Goal: Task Accomplishment & Management: Use online tool/utility

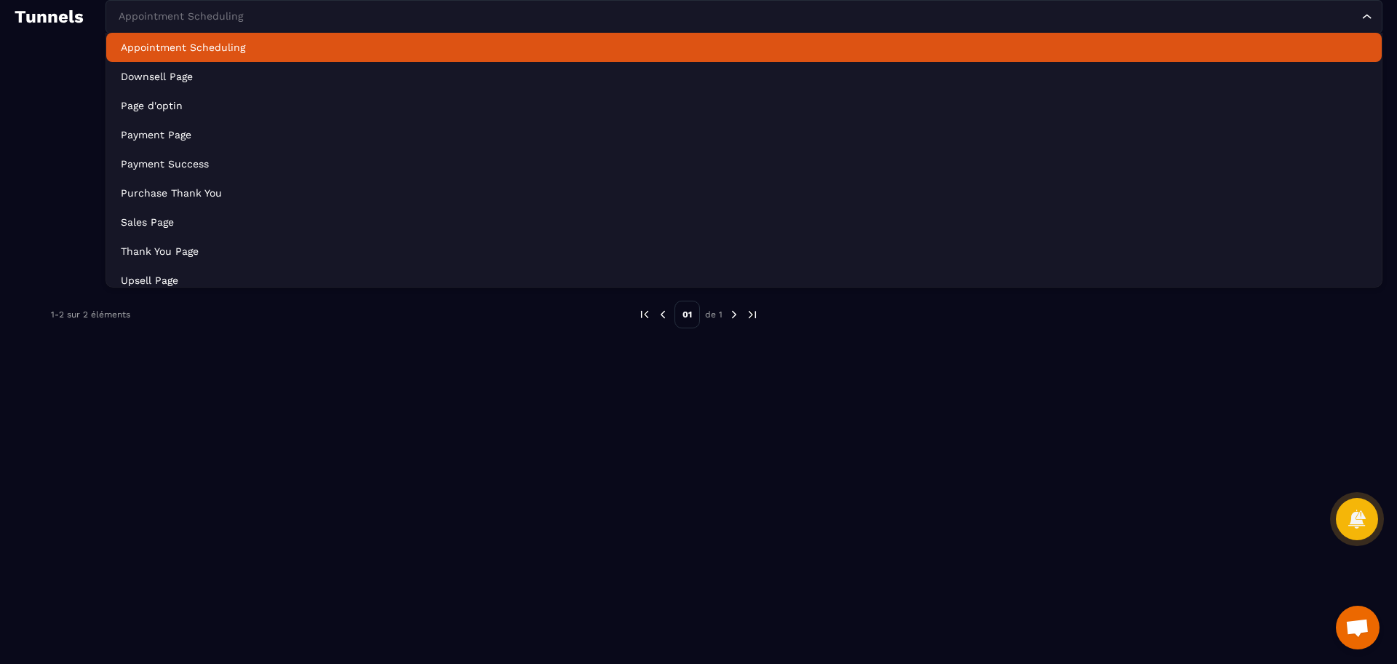
click at [213, 15] on div "Appointment Scheduling" at bounding box center [736, 17] width 1246 height 16
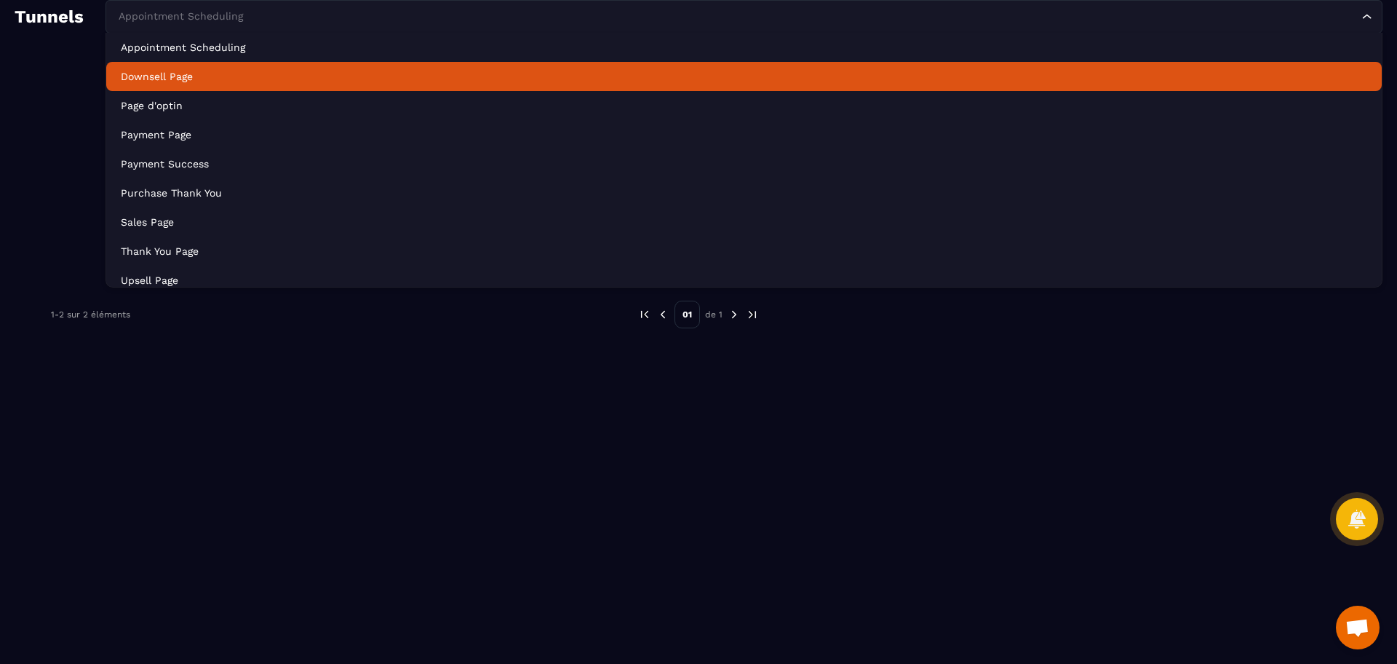
click at [210, 82] on p "Downsell Page" at bounding box center [744, 76] width 1246 height 15
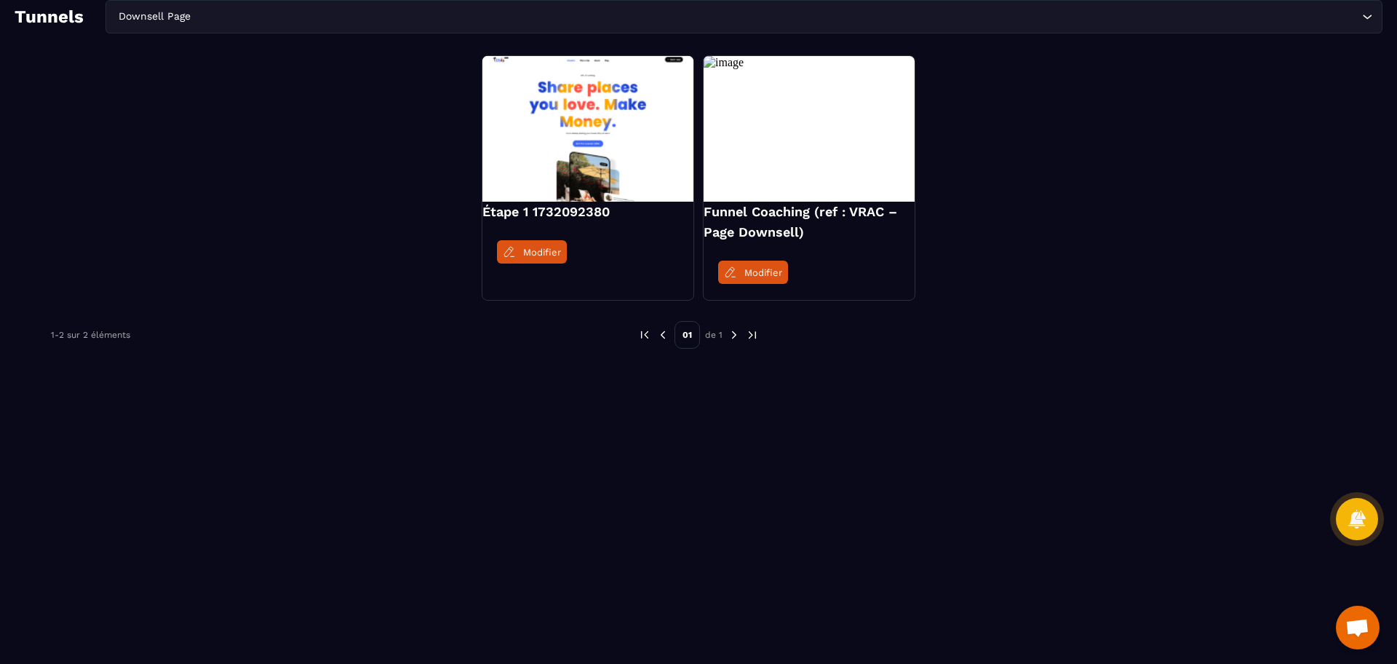
click at [210, 10] on input "Search for option" at bounding box center [776, 17] width 1165 height 16
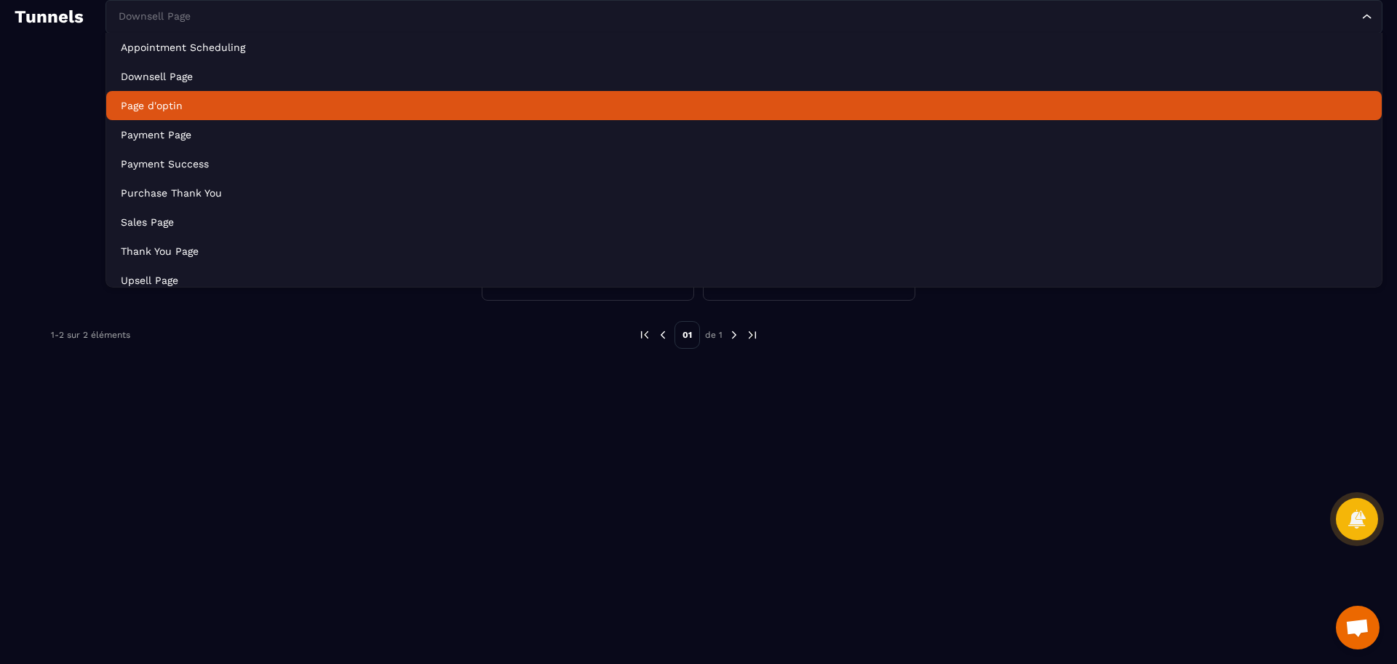
click at [203, 103] on p "Page d'optin" at bounding box center [744, 105] width 1246 height 15
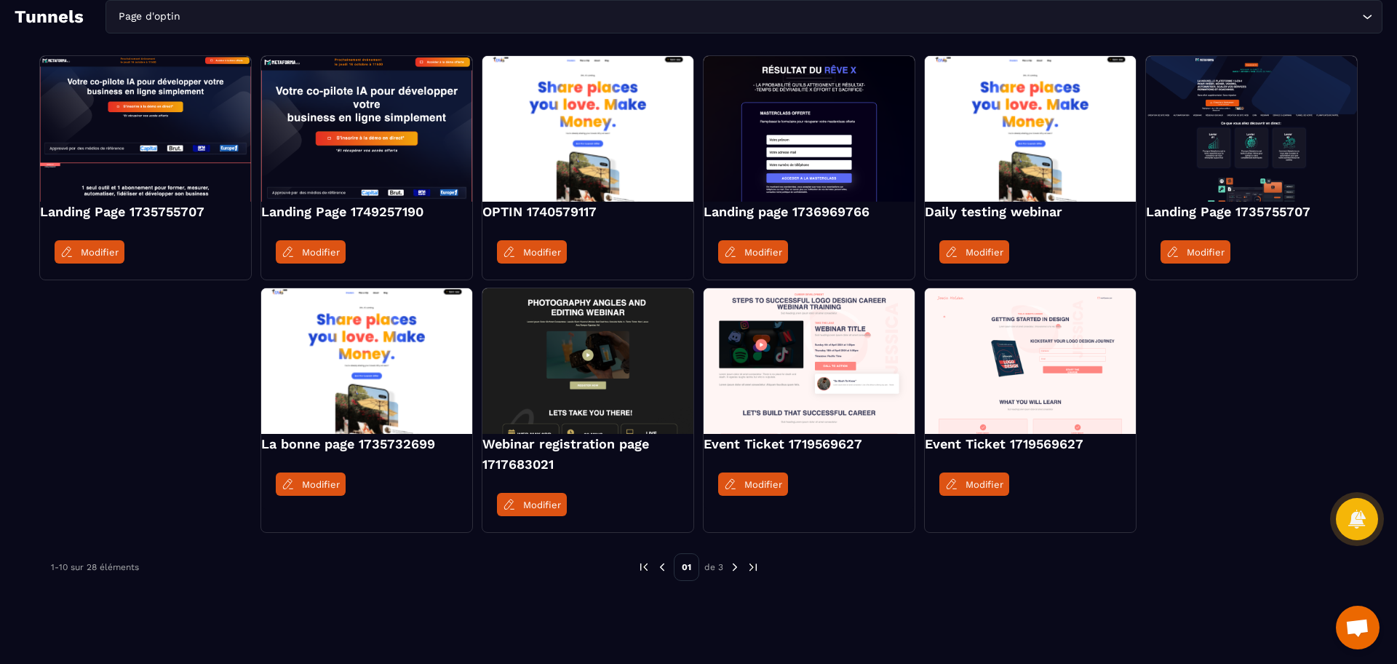
click at [168, 212] on h4 "Landing Page 1735755707" at bounding box center [145, 212] width 211 height 20
click at [181, 215] on h4 "Landing Page 1735755707" at bounding box center [145, 212] width 211 height 20
drag, startPoint x: 210, startPoint y: 212, endPoint x: 130, endPoint y: 218, distance: 80.2
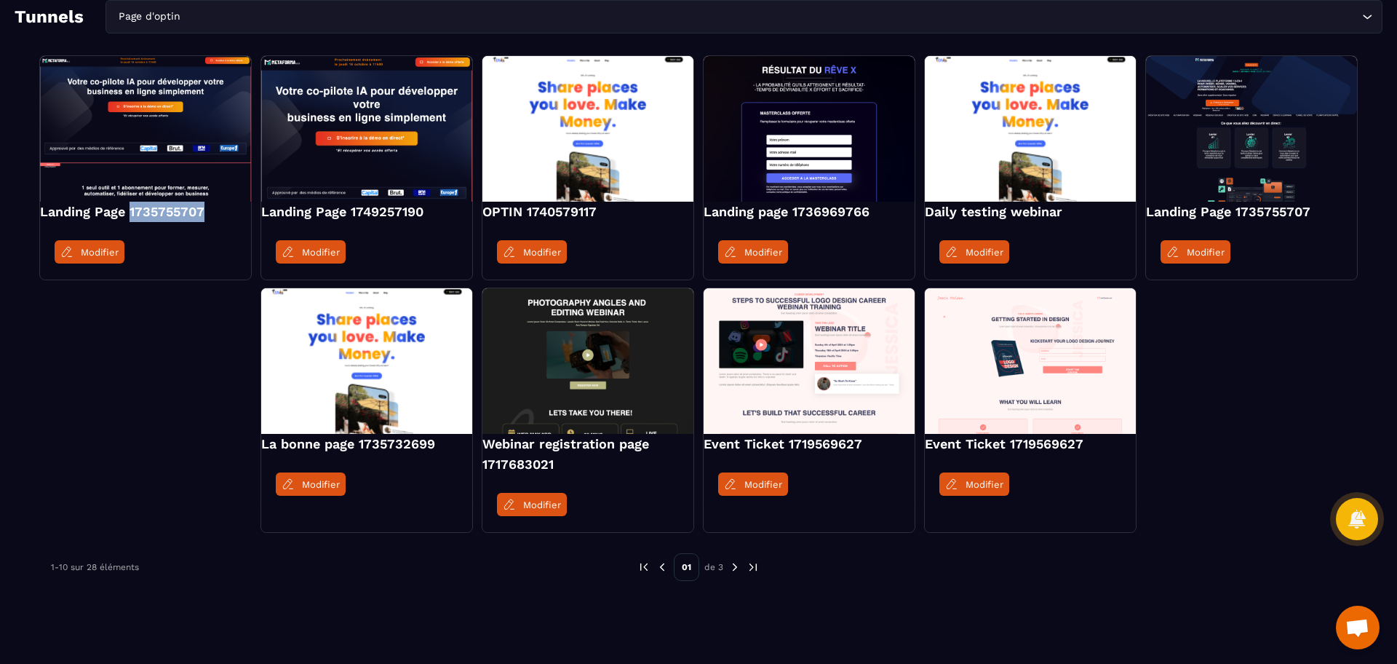
click at [130, 218] on h4 "Landing Page 1735755707" at bounding box center [145, 212] width 211 height 20
copy h4 "1735755707"
click at [76, 360] on div "Landing Page 1735755707 Modifier Landing Page 1749257190 Modifier OPTIN 1740579…" at bounding box center [699, 293] width 1368 height 476
click at [413, 215] on h4 "Landing Page 1749257190" at bounding box center [366, 212] width 211 height 20
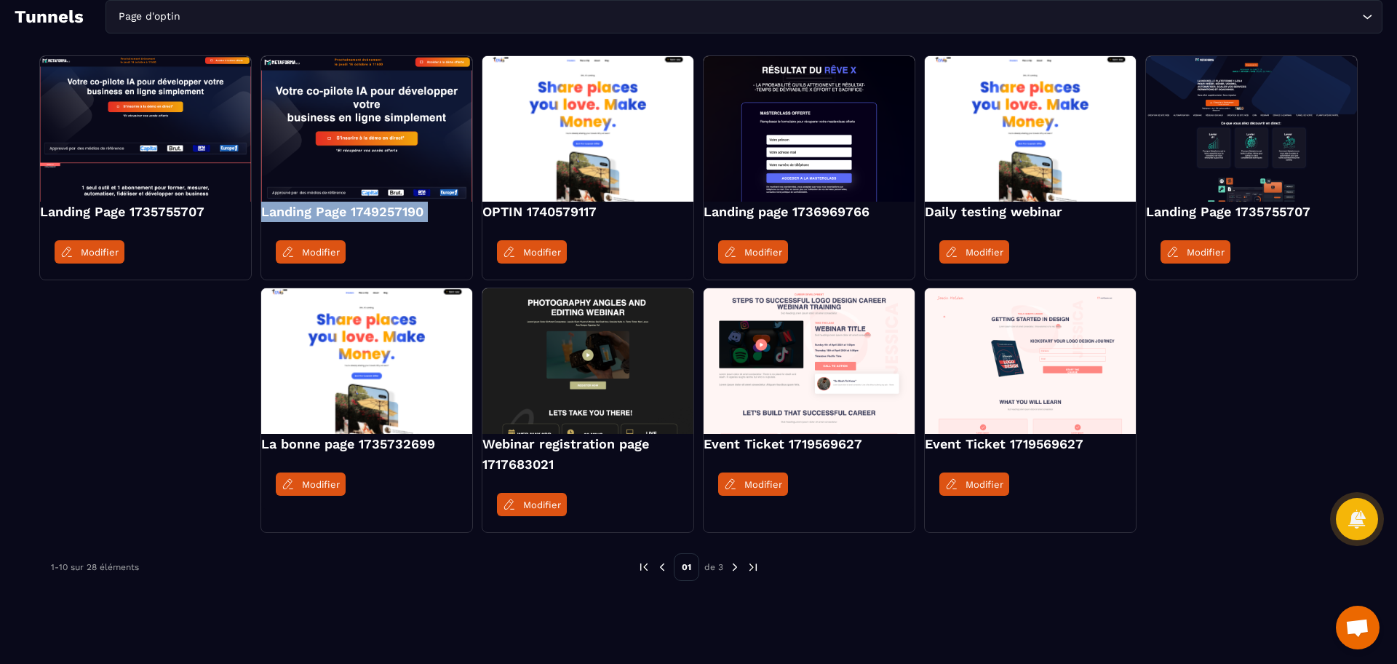
click at [413, 215] on h4 "Landing Page 1749257190" at bounding box center [366, 212] width 211 height 20
copy div "Landing Page 1749257190"
click at [428, 223] on div "Landing Page 1749257190 Modifier" at bounding box center [366, 167] width 212 height 225
drag, startPoint x: 428, startPoint y: 211, endPoint x: 351, endPoint y: 210, distance: 77.1
click at [351, 210] on h4 "Landing Page 1749257190" at bounding box center [366, 212] width 211 height 20
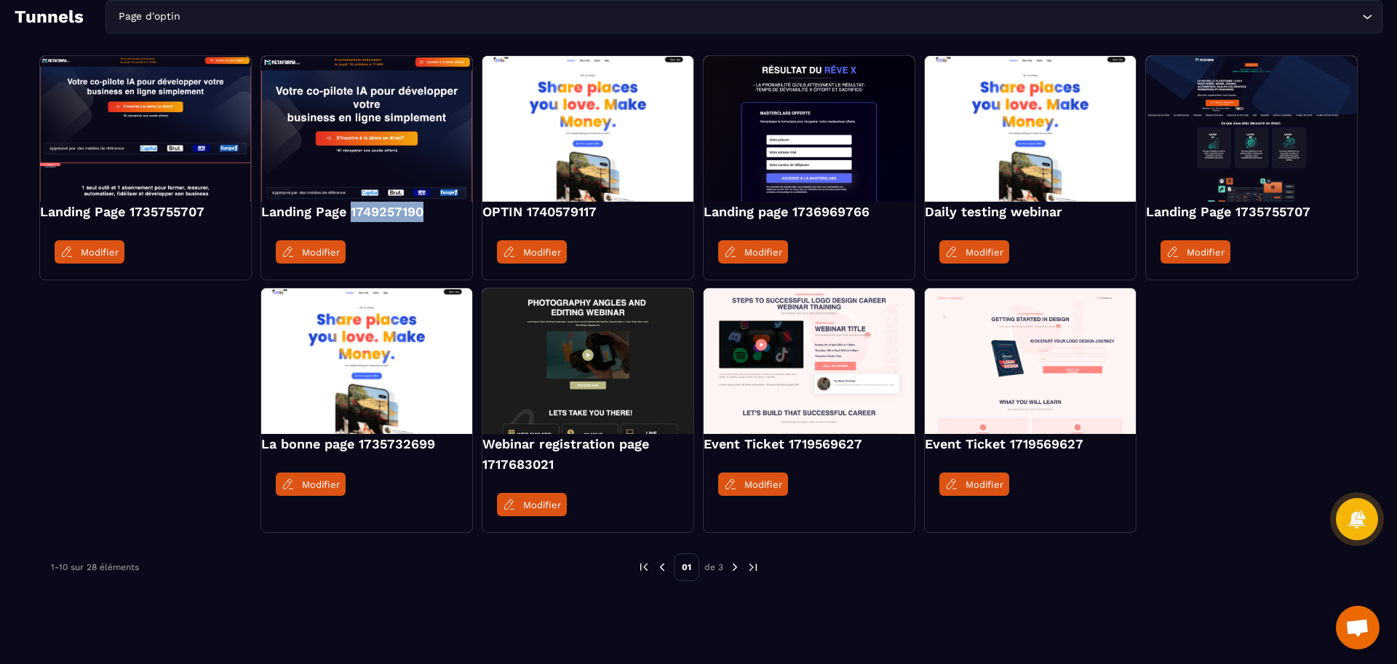
copy h4 "1749257190"
click at [396, 251] on div "Modifier" at bounding box center [366, 252] width 211 height 52
drag, startPoint x: 425, startPoint y: 210, endPoint x: 353, endPoint y: 216, distance: 72.3
click at [353, 216] on h4 "Landing Page 1749257190" at bounding box center [366, 212] width 211 height 20
copy h4 "1749257190"
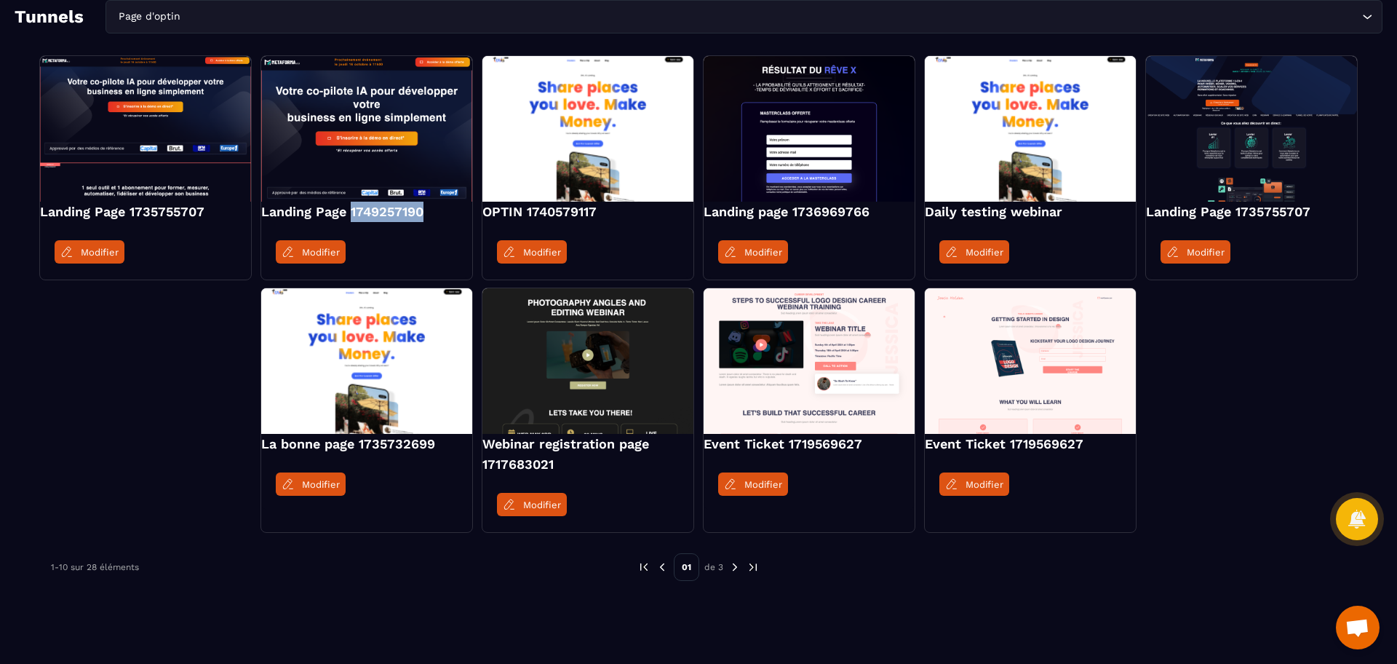
click at [426, 223] on div "Landing Page 1749257190 Modifier" at bounding box center [366, 167] width 212 height 225
drag, startPoint x: 427, startPoint y: 213, endPoint x: 349, endPoint y: 220, distance: 78.1
click at [349, 220] on h4 "Landing Page 1749257190" at bounding box center [366, 212] width 211 height 20
copy h4 "1749257190"
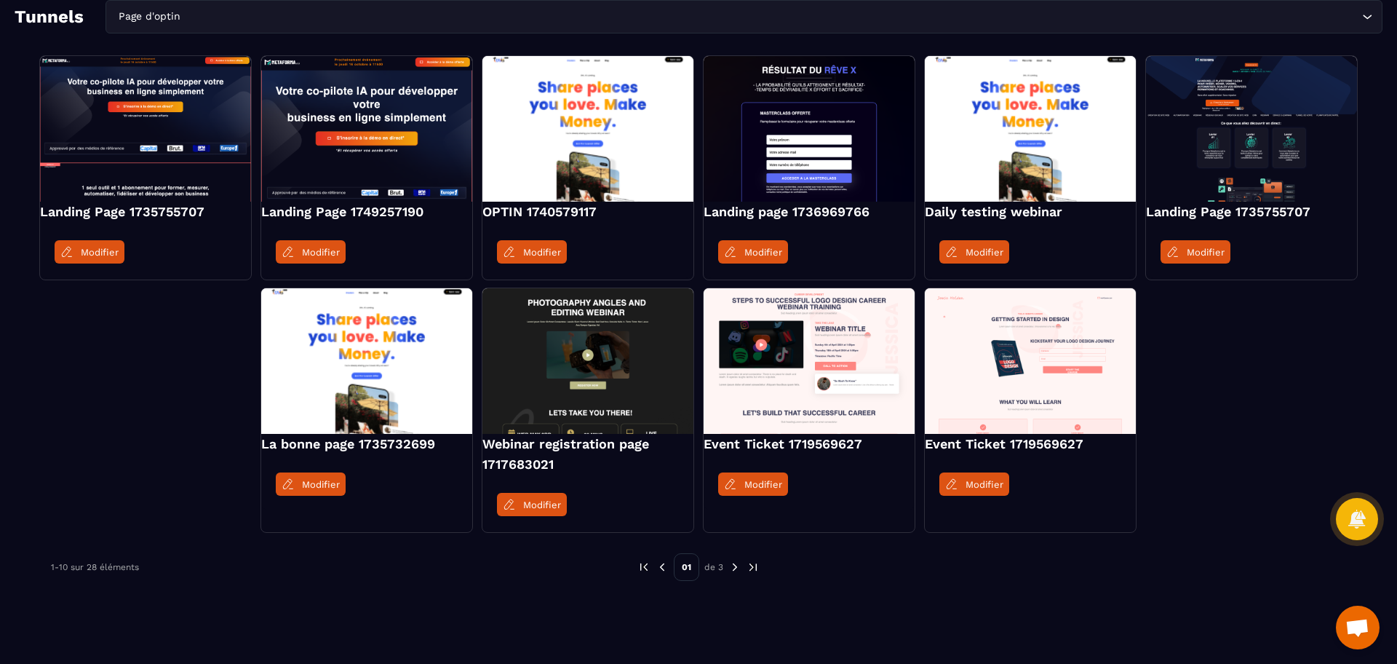
click at [349, 220] on h4 "Landing Page 1749257190" at bounding box center [366, 212] width 211 height 20
copy div "Landing Page 1749257190"
click at [402, 210] on h4 "Landing Page 1749257190" at bounding box center [366, 212] width 211 height 20
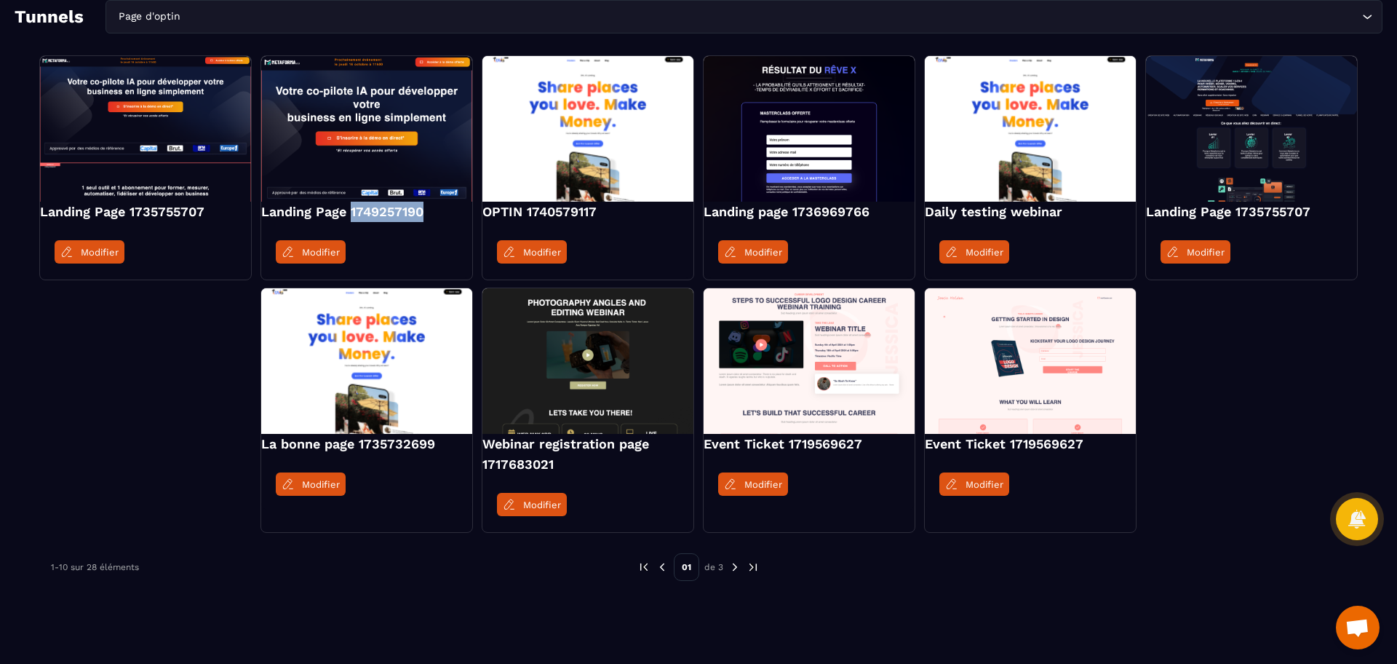
click at [402, 210] on h4 "Landing Page 1749257190" at bounding box center [366, 212] width 211 height 20
click at [578, 212] on h4 "OPTIN 1740579117" at bounding box center [587, 212] width 211 height 20
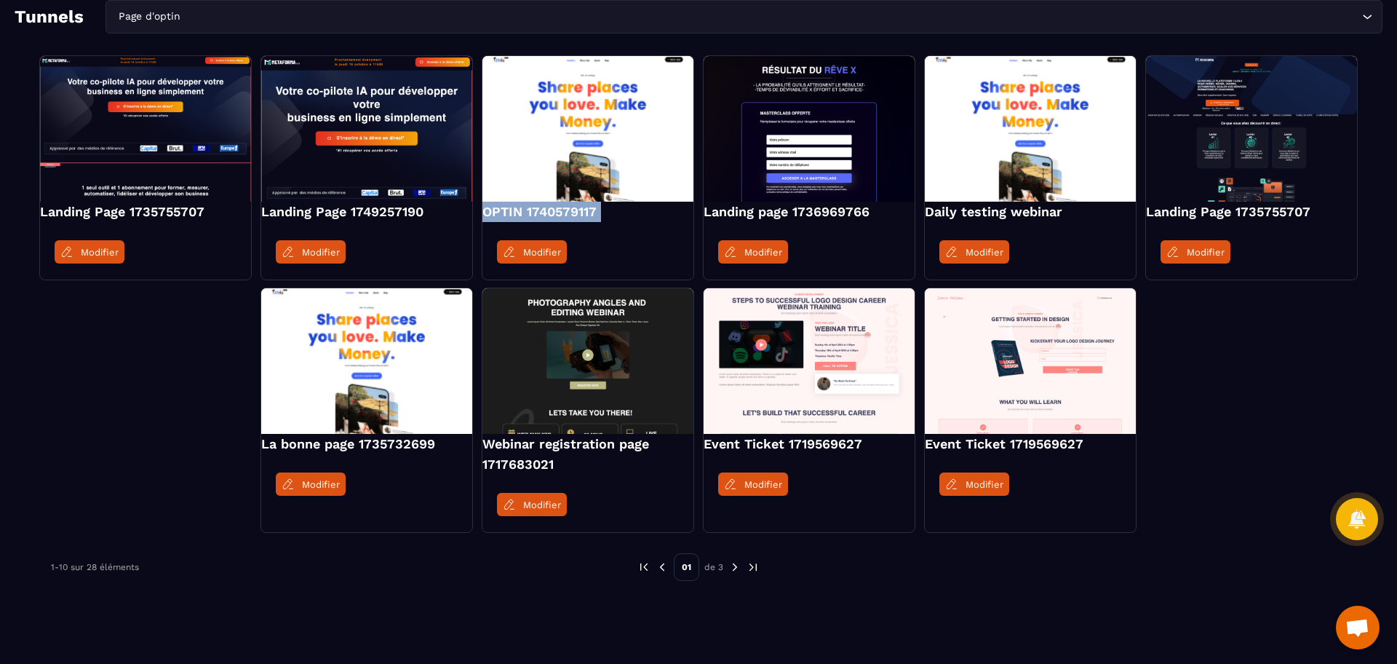
copy div "OPTIN 1740579117"
click at [598, 229] on div "Modifier" at bounding box center [587, 252] width 211 height 52
click at [590, 215] on h4 "OPTIN 1740579117" at bounding box center [587, 212] width 211 height 20
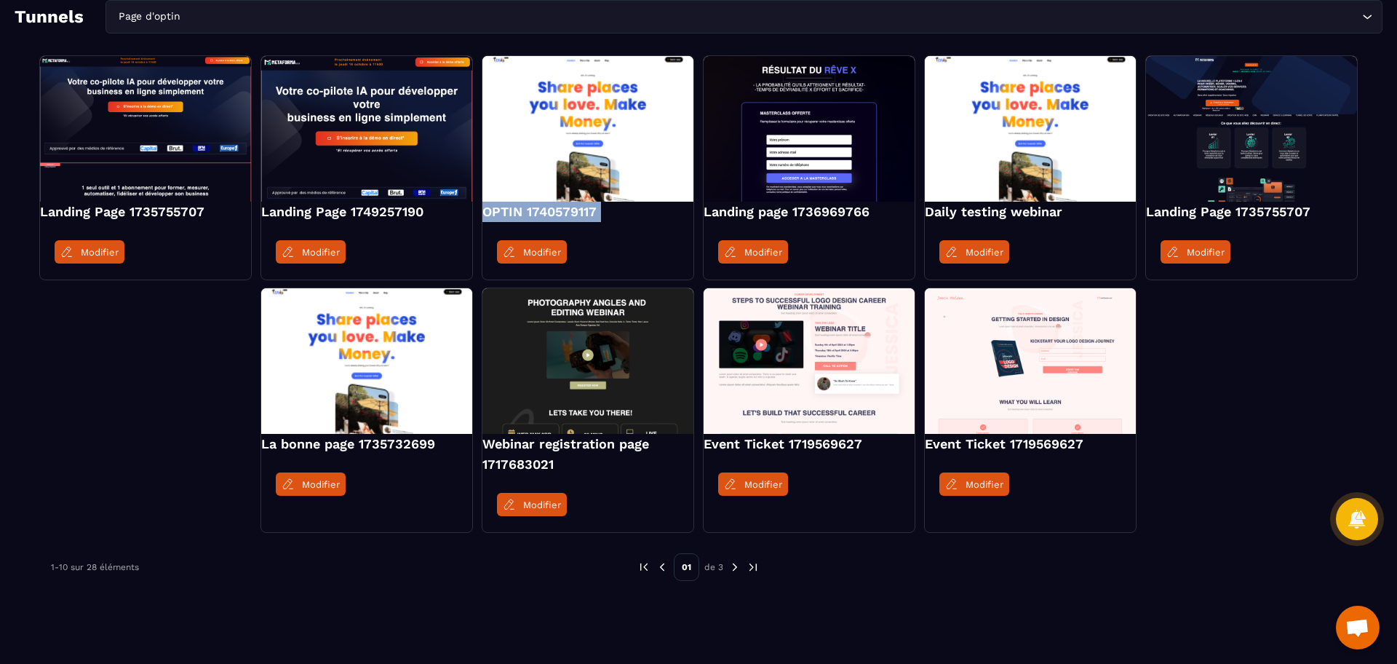
copy div "OPTIN 1740579117"
